Goal: Find specific page/section: Find specific page/section

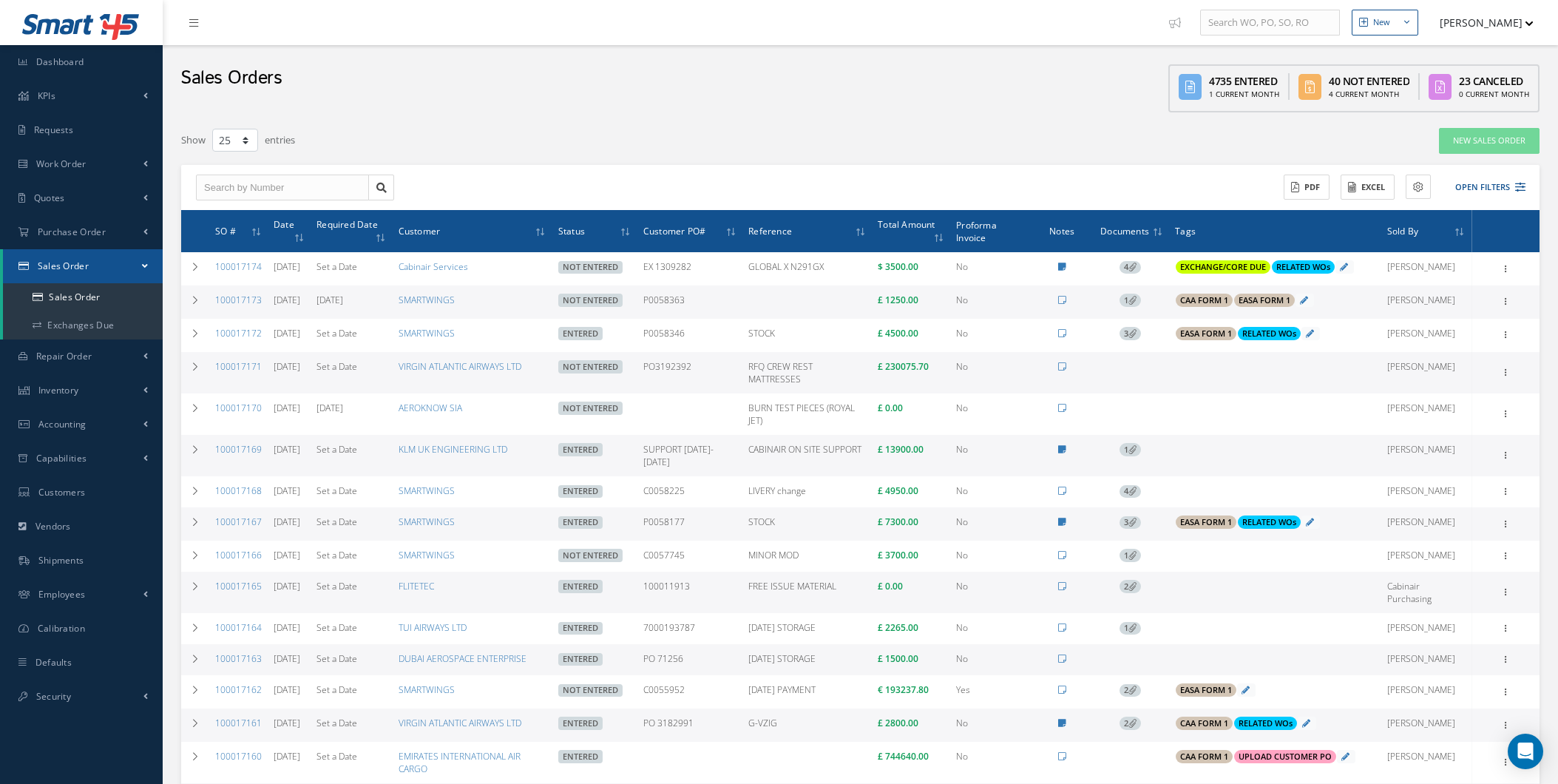
select select "25"
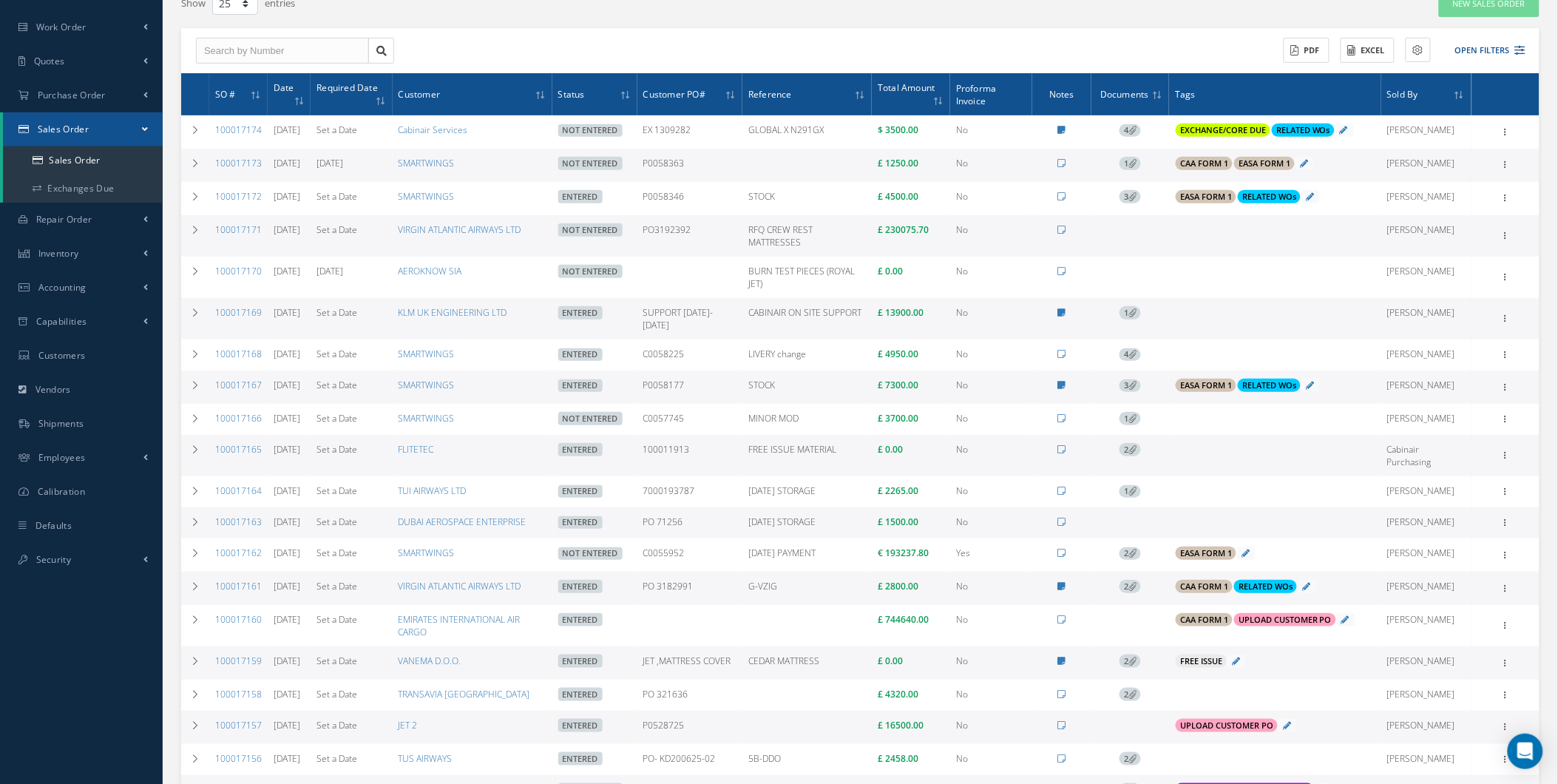
click at [947, 459] on td "£ 0.00" at bounding box center [911, 455] width 79 height 41
click at [63, 165] on link "Sales Order" at bounding box center [82, 160] width 160 height 28
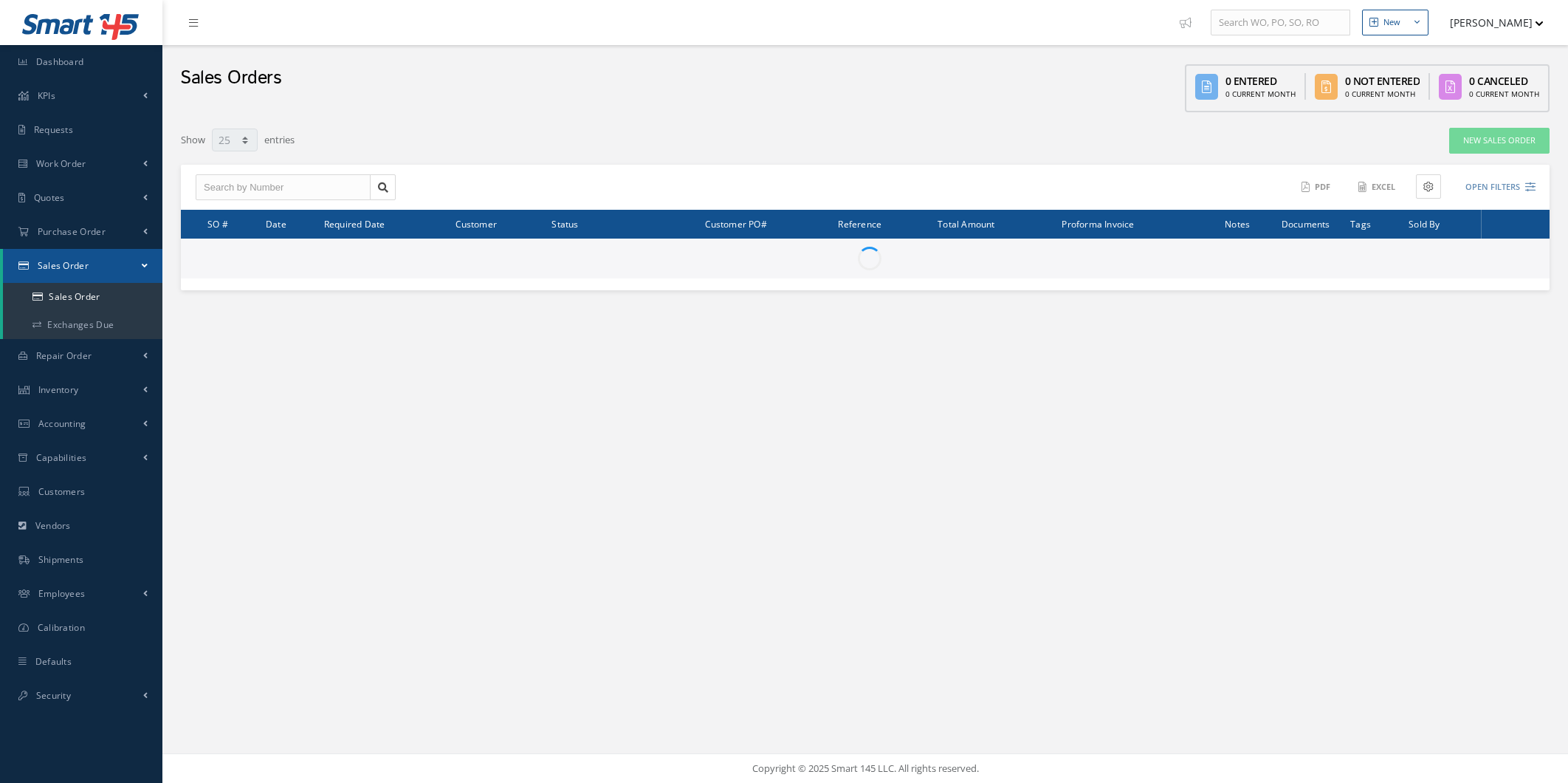
select select "25"
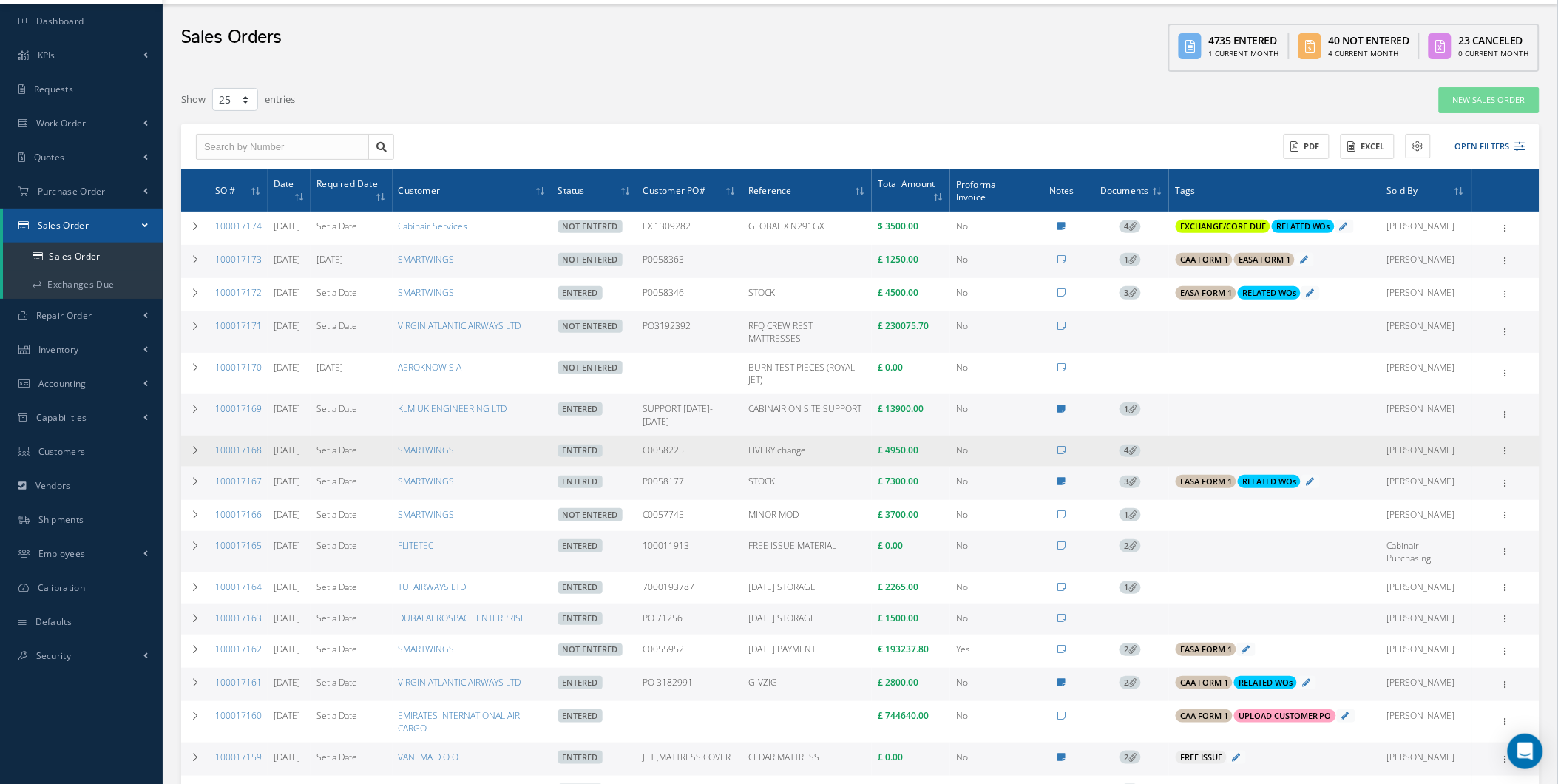
scroll to position [82, 0]
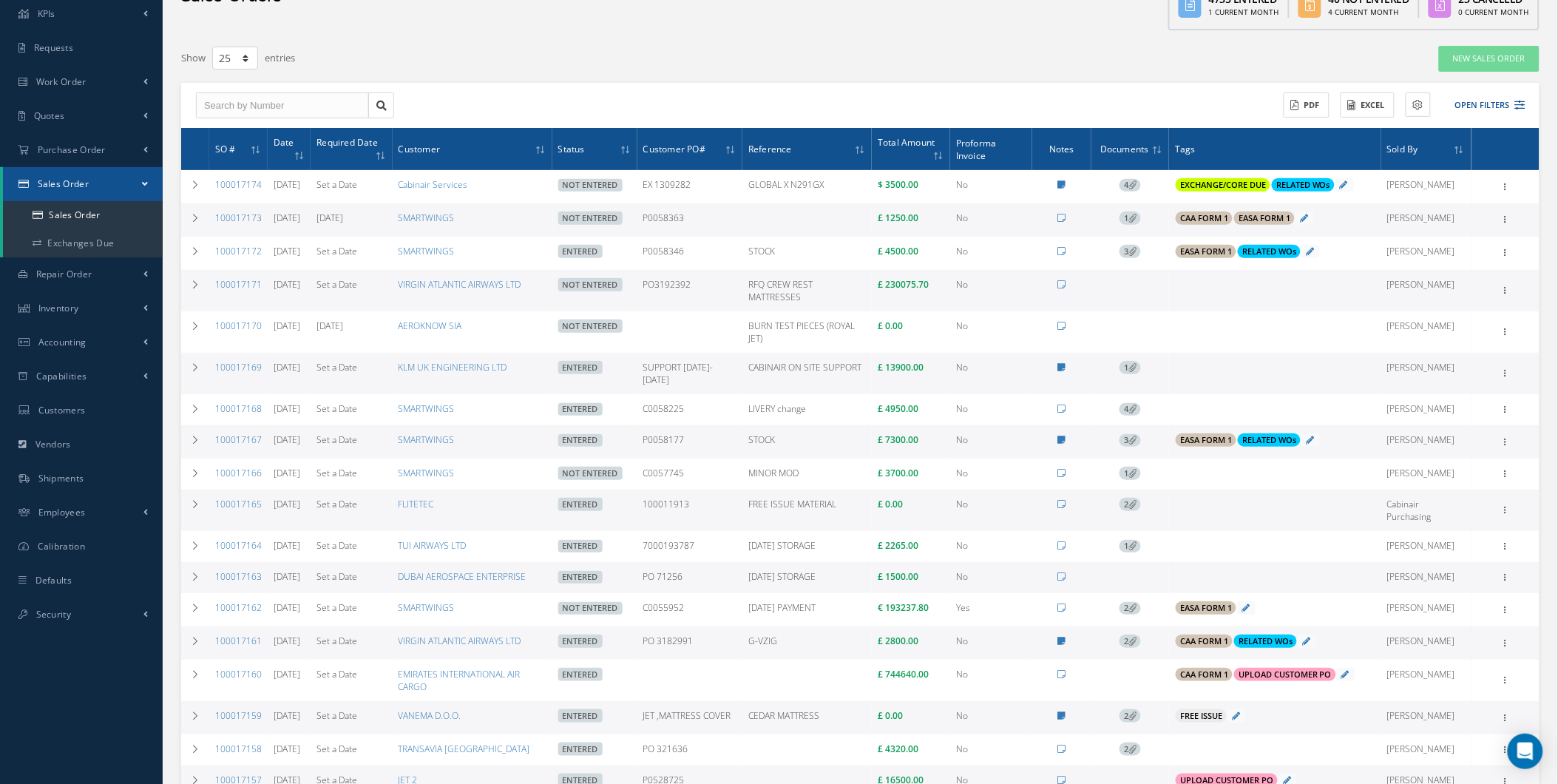
click at [1420, 510] on td "Cabinair Purchasing" at bounding box center [1426, 510] width 91 height 41
click at [1417, 513] on td "Cabinair Purchasing" at bounding box center [1426, 510] width 91 height 41
drag, startPoint x: 1417, startPoint y: 513, endPoint x: 1467, endPoint y: 498, distance: 52.2
click at [1467, 498] on td "Cabinair Purchasing" at bounding box center [1426, 510] width 91 height 41
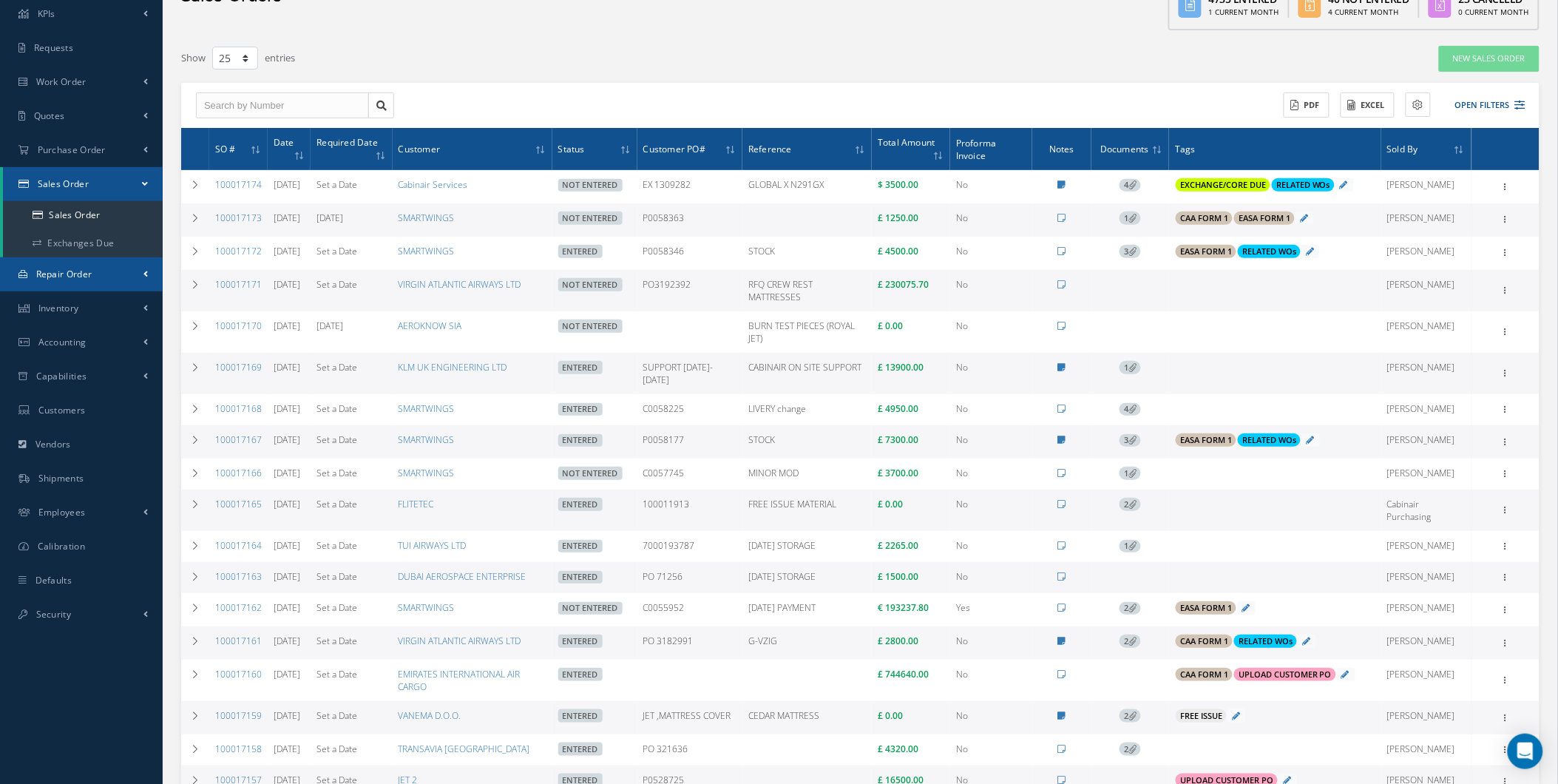
click at [97, 290] on link "Repair Order" at bounding box center [81, 274] width 162 height 34
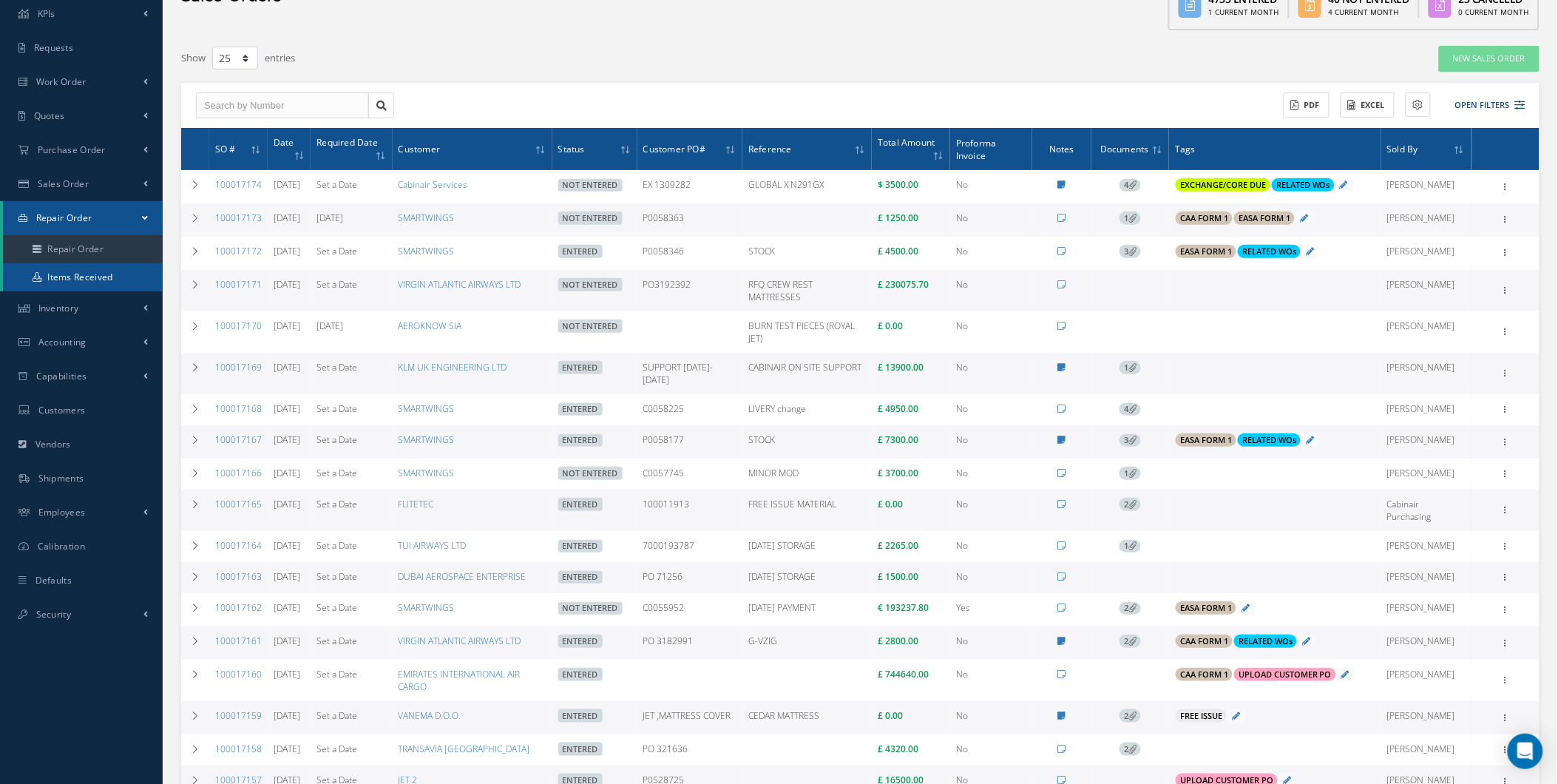
click at [109, 268] on link "Items Received" at bounding box center [82, 277] width 160 height 28
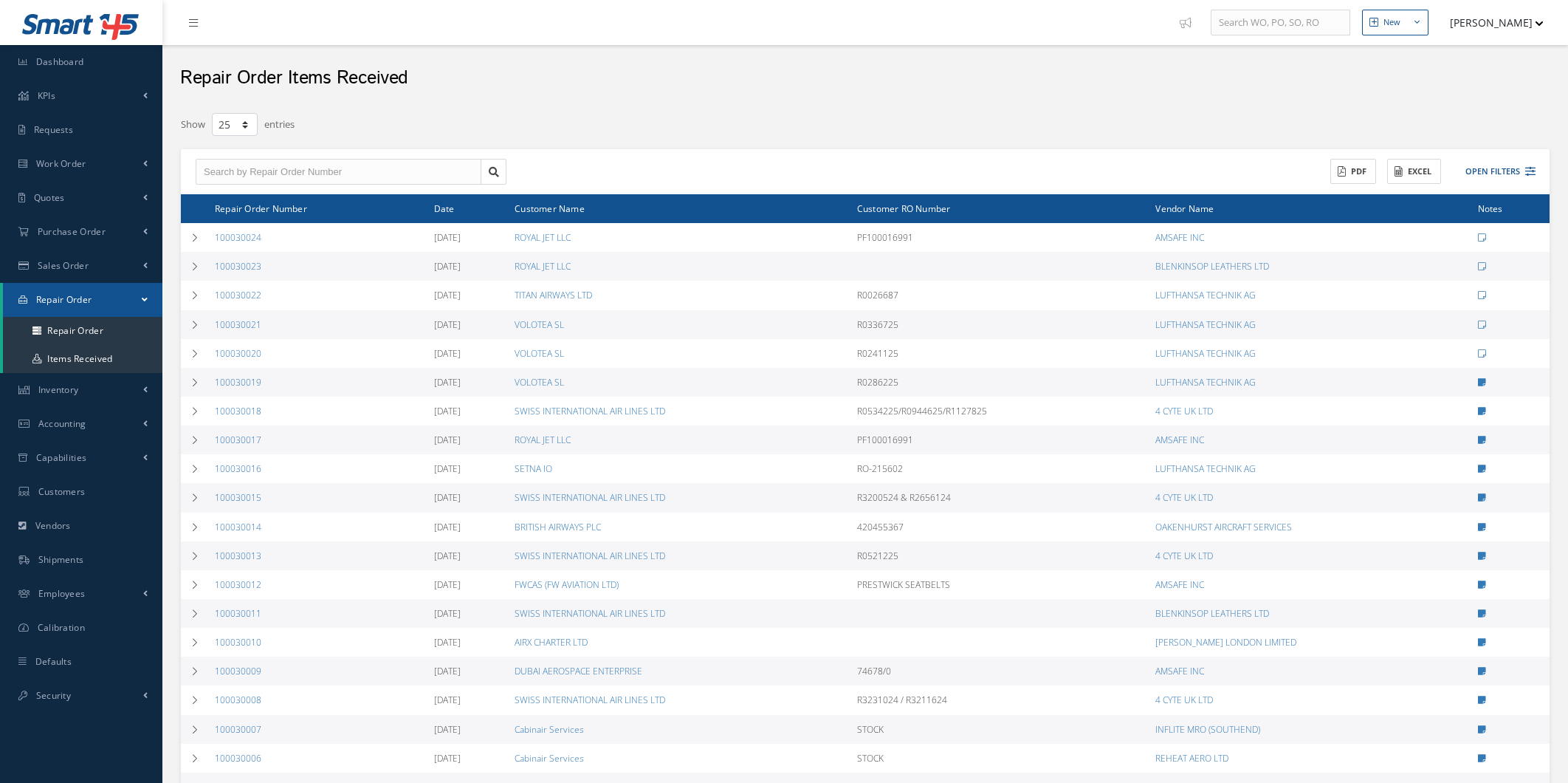
select select "25"
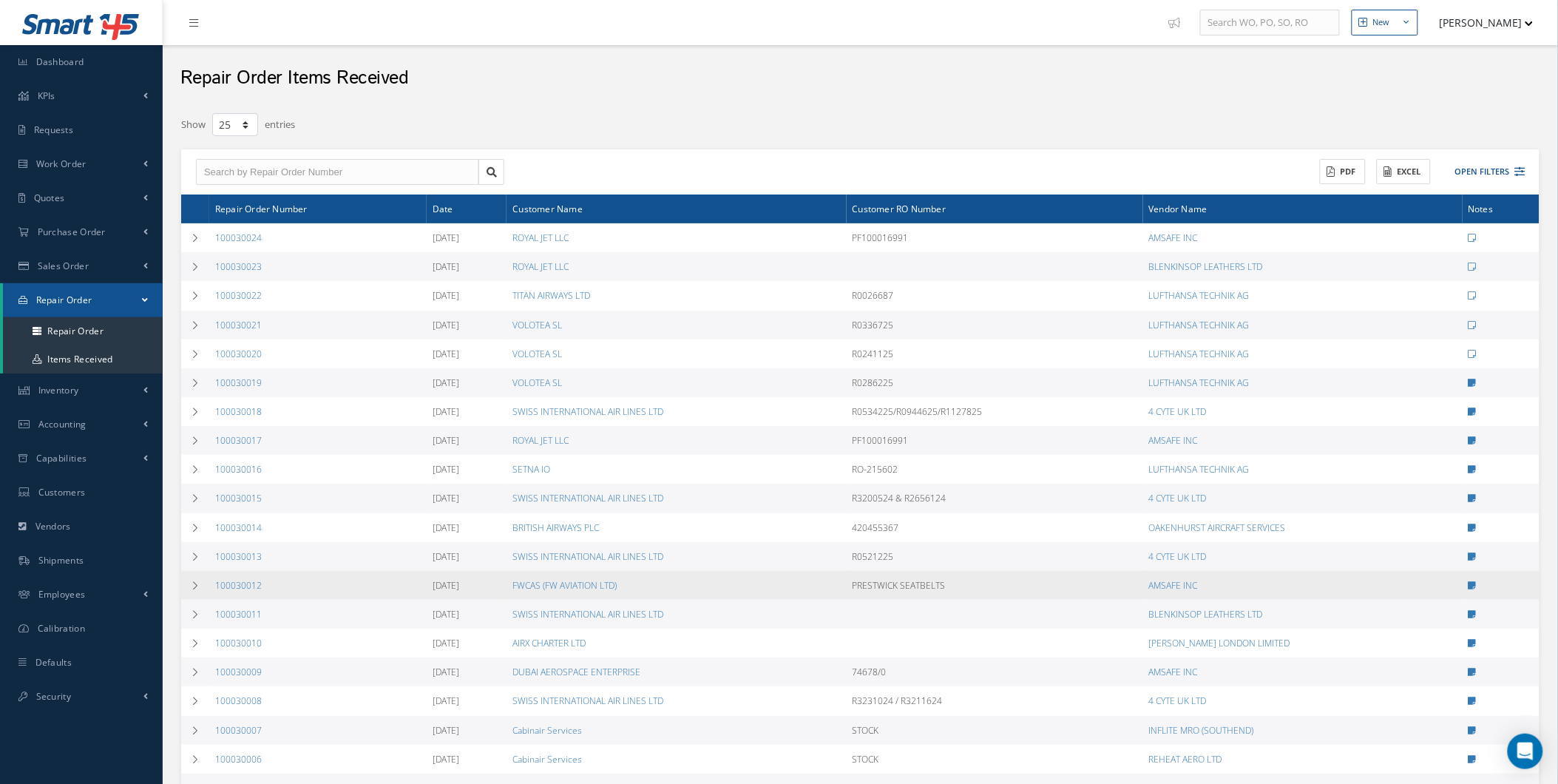
click at [210, 586] on td "100030012" at bounding box center [318, 586] width 217 height 29
click at [195, 581] on icon at bounding box center [195, 586] width 10 height 9
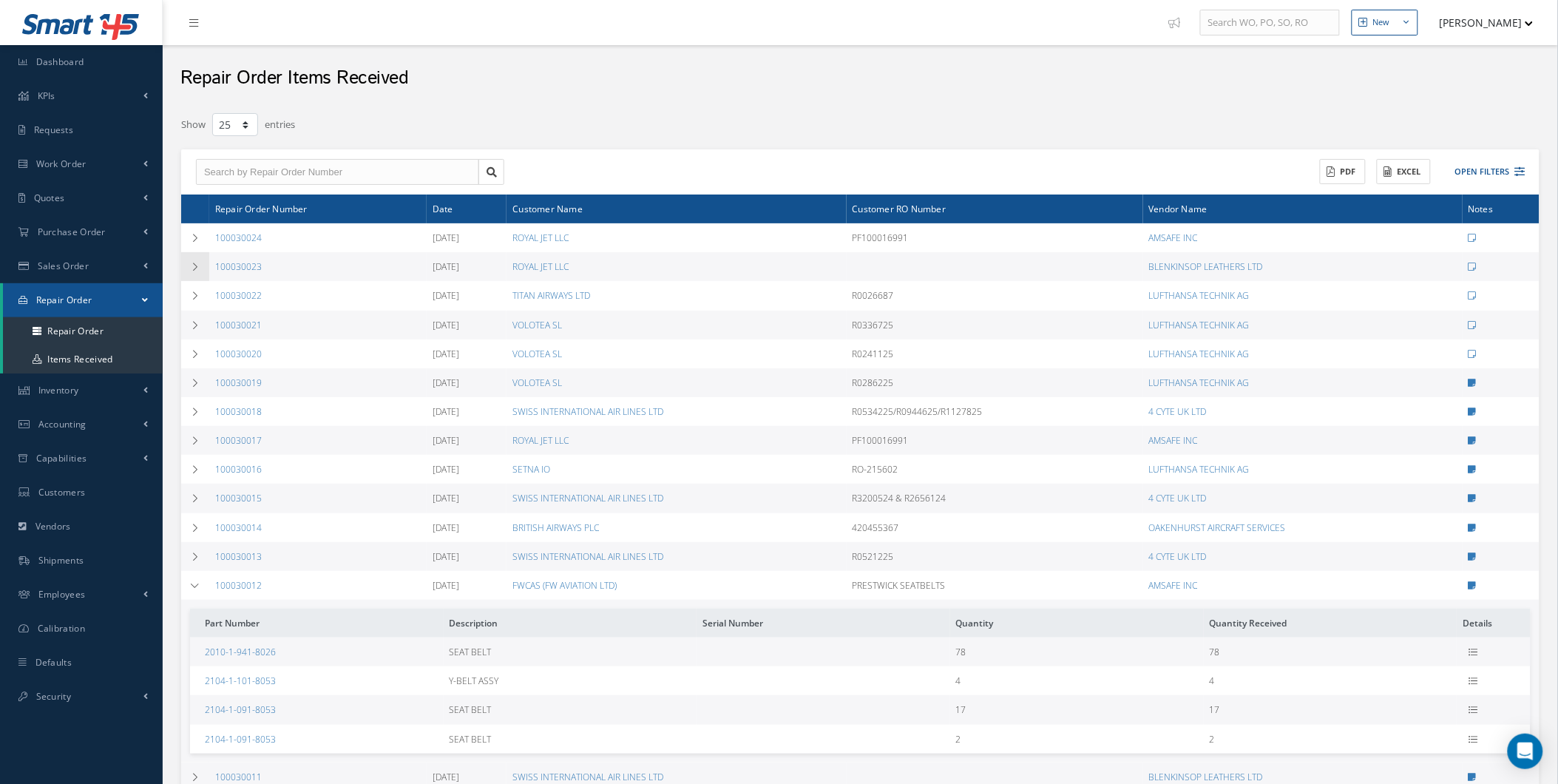
click at [203, 264] on td at bounding box center [195, 267] width 28 height 29
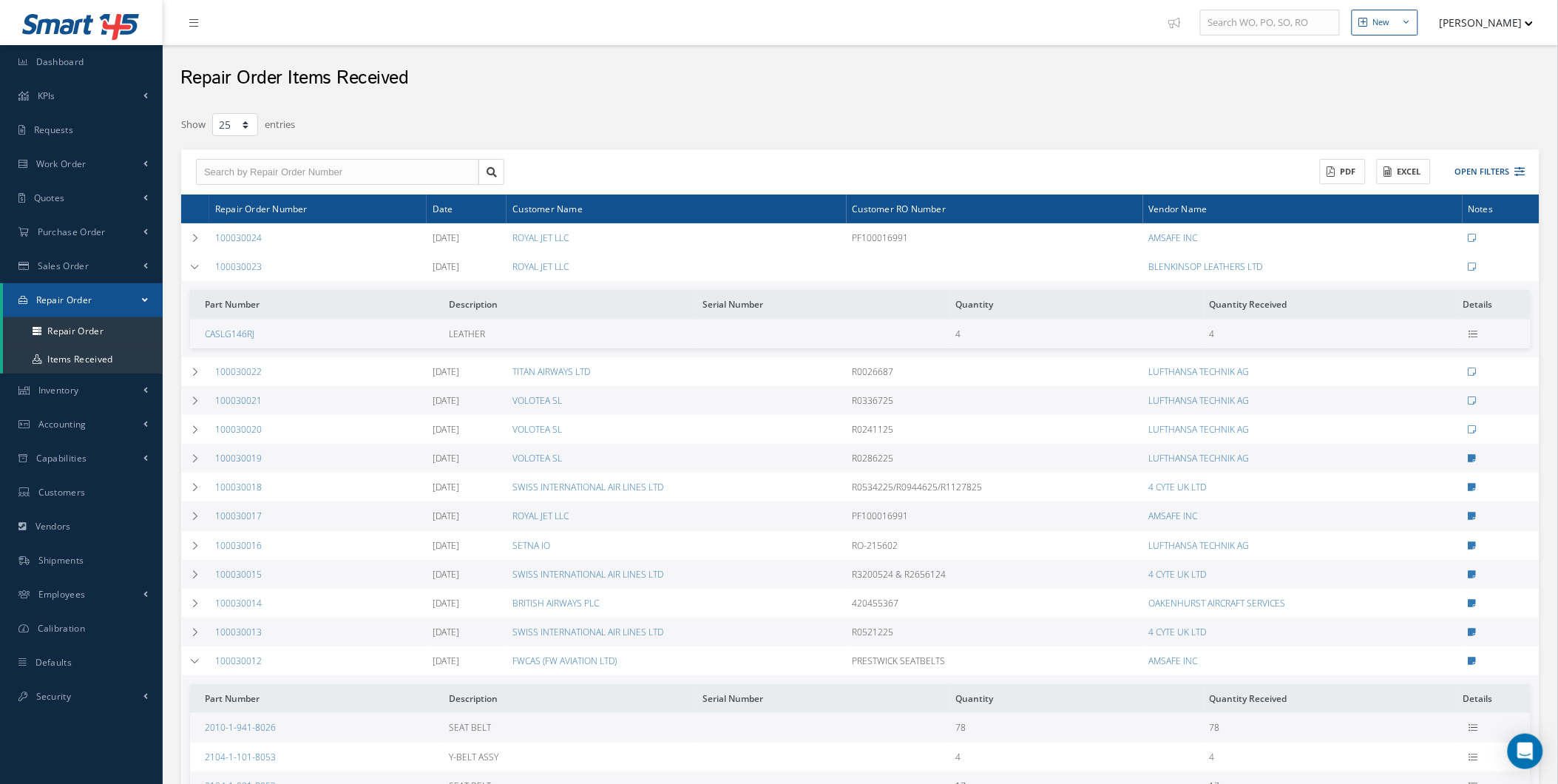
drag, startPoint x: 1495, startPoint y: 13, endPoint x: 1442, endPoint y: 55, distance: 67.6
click at [1494, 13] on button "[PERSON_NAME]" at bounding box center [1479, 23] width 108 height 29
click at [1444, 53] on link "Administration" at bounding box center [1474, 49] width 118 height 25
